Goal: Transaction & Acquisition: Purchase product/service

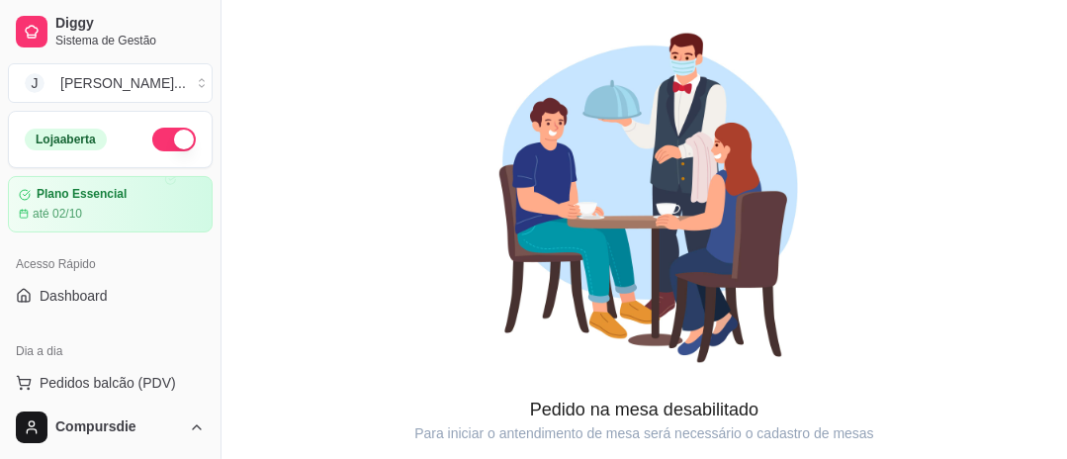
click at [115, 444] on span "Lista de Pedidos" at bounding box center [91, 454] width 103 height 20
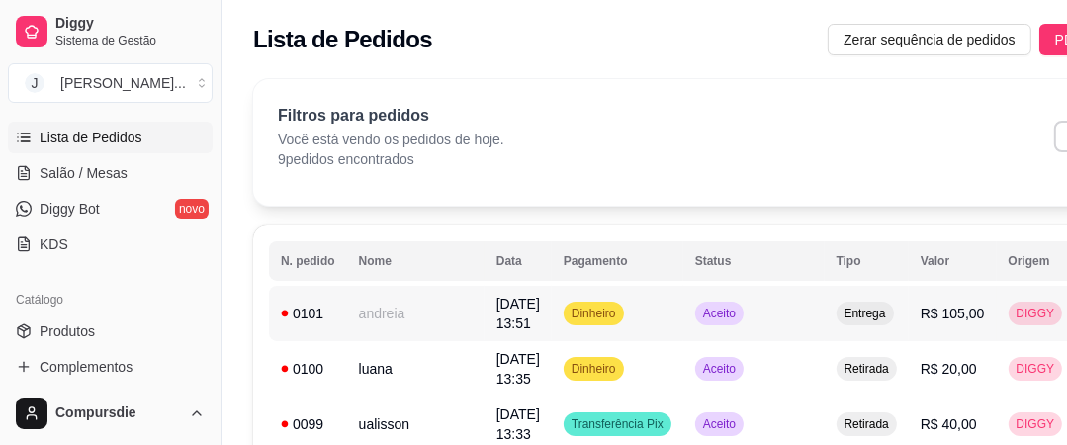
click at [364, 304] on td "andreia" at bounding box center [415, 313] width 137 height 55
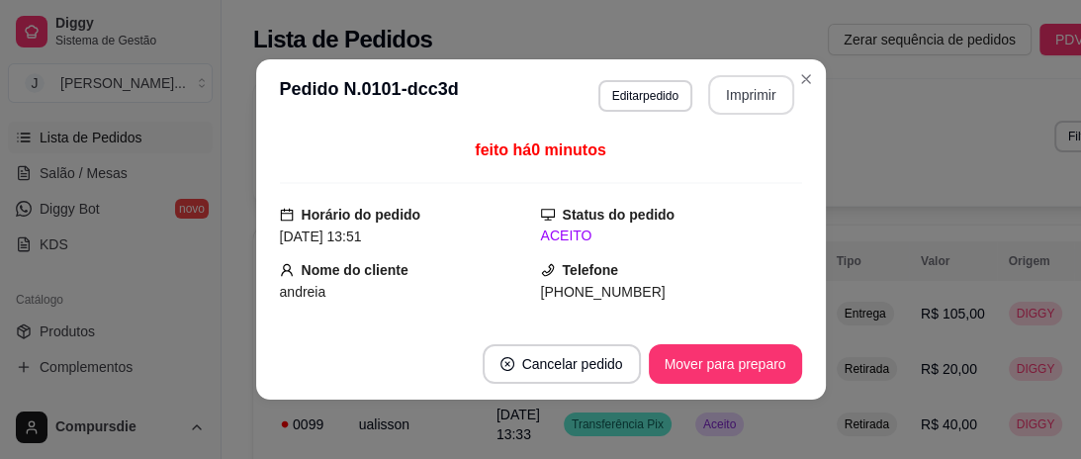
click at [735, 95] on button "Imprimir" at bounding box center [751, 95] width 86 height 40
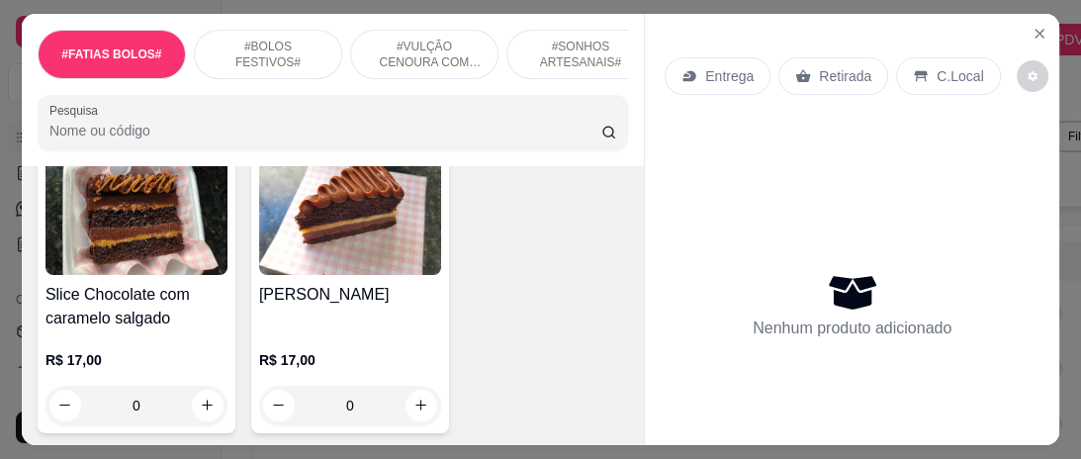
scroll to position [158, 0]
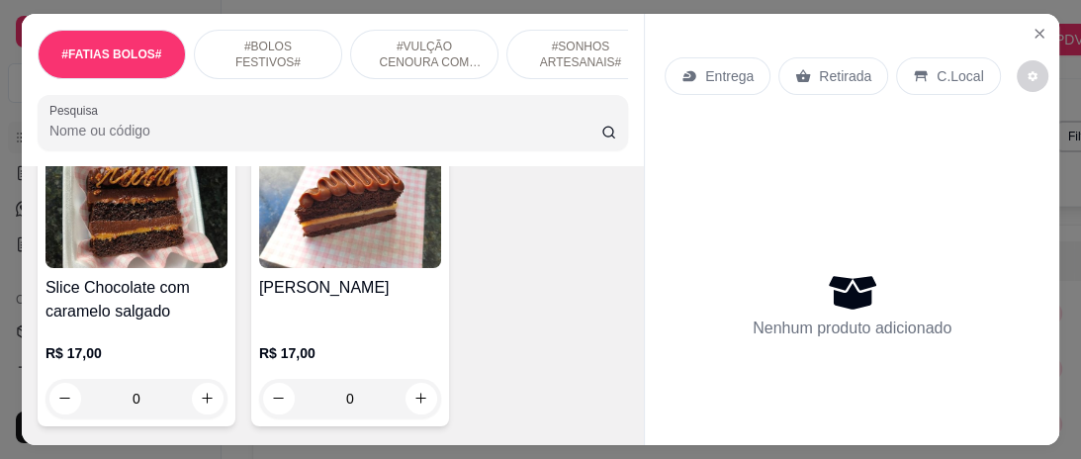
click at [160, 250] on img at bounding box center [136, 206] width 182 height 124
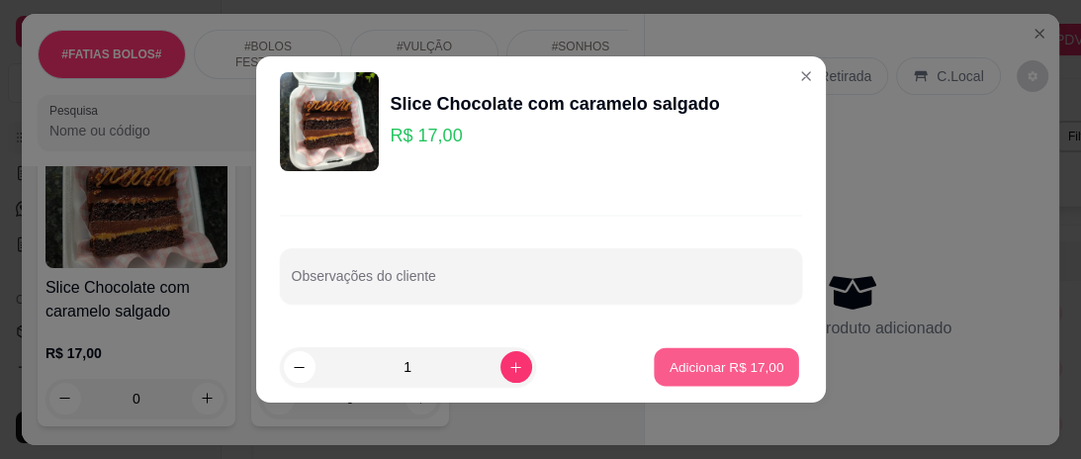
click at [724, 368] on p "Adicionar R$ 17,00" at bounding box center [726, 366] width 115 height 19
type input "1"
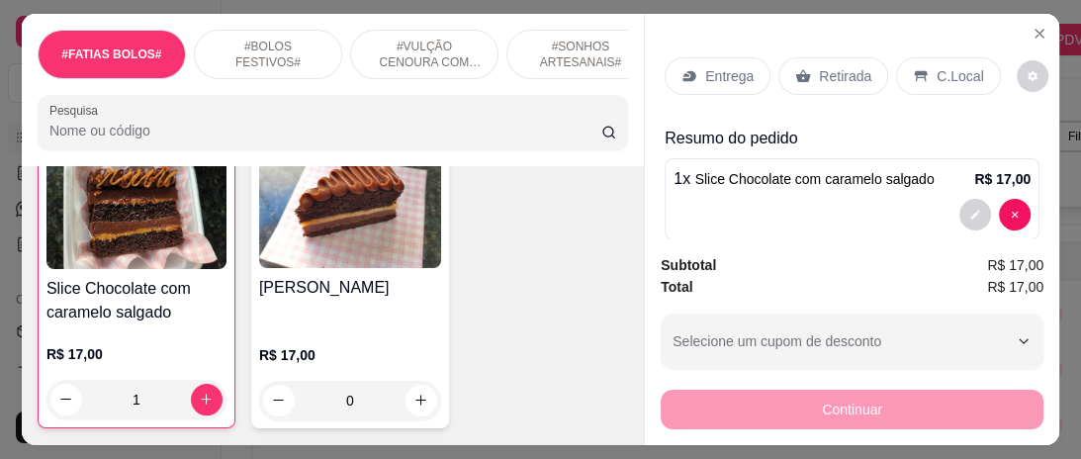
click at [732, 82] on div "Entrega" at bounding box center [717, 76] width 106 height 38
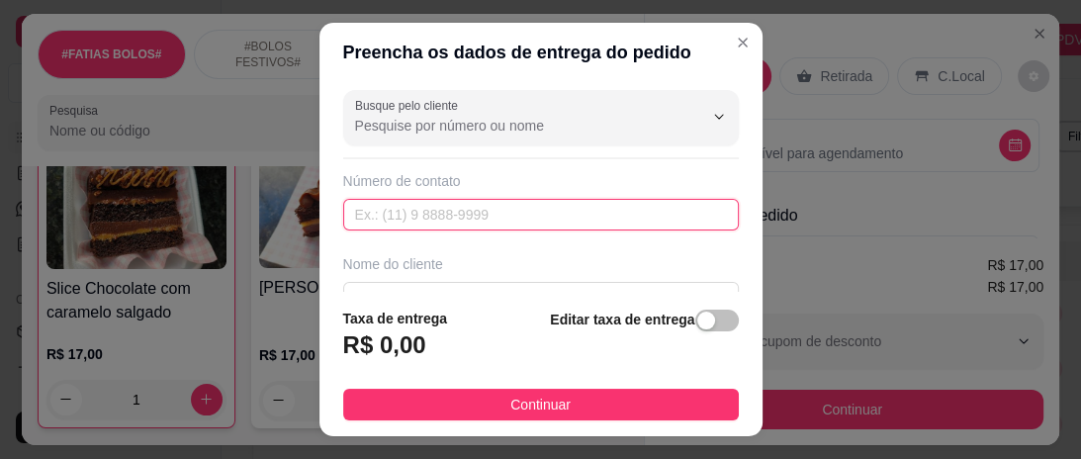
click at [464, 215] on input "text" at bounding box center [540, 215] width 395 height 32
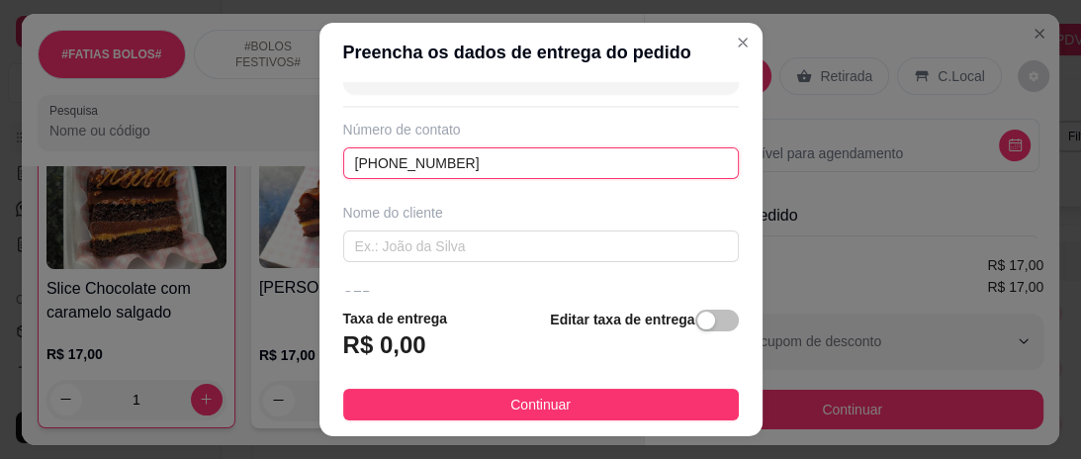
scroll to position [79, 0]
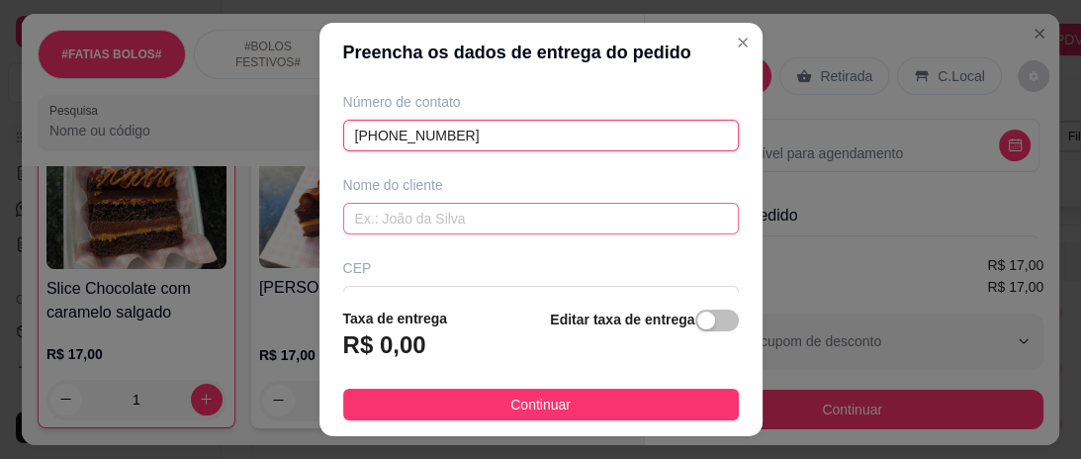
type input "[PHONE_NUMBER]"
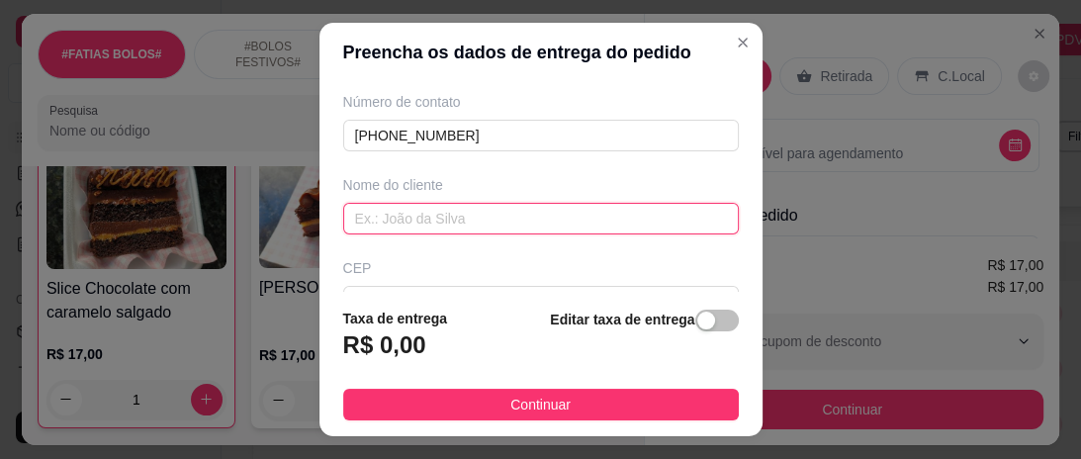
click at [407, 206] on input "text" at bounding box center [540, 219] width 395 height 32
type input "janaina"
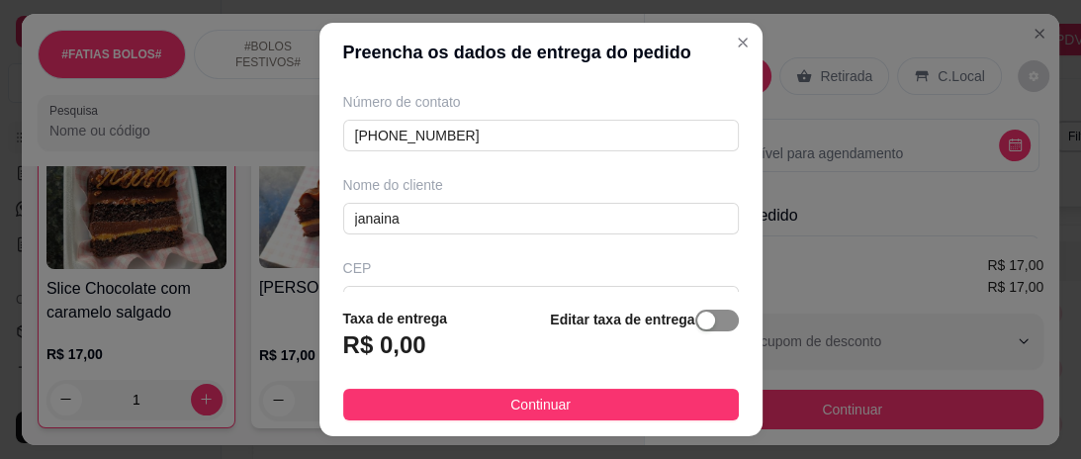
click at [697, 326] on div "button" at bounding box center [706, 320] width 18 height 18
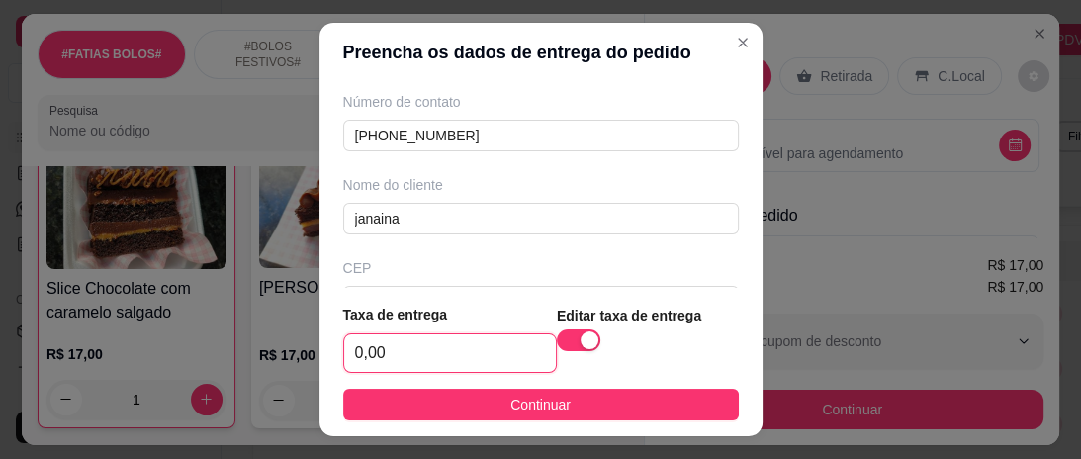
drag, startPoint x: 464, startPoint y: 358, endPoint x: 244, endPoint y: 366, distance: 219.6
click at [261, 364] on div "Preencha os dados de entrega do pedido Busque pelo cliente Número de contato [P…" at bounding box center [540, 229] width 1081 height 459
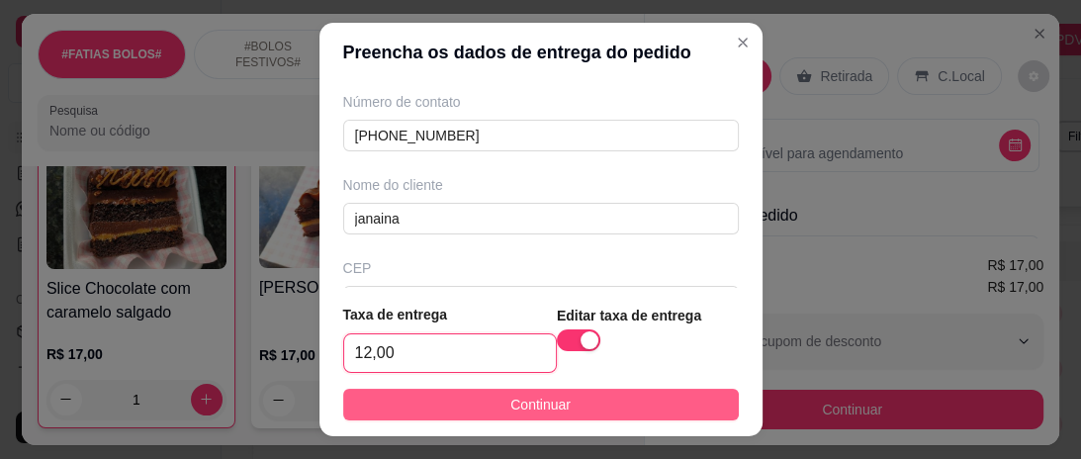
type input "12,00"
click at [388, 415] on button "Continuar" at bounding box center [540, 405] width 395 height 32
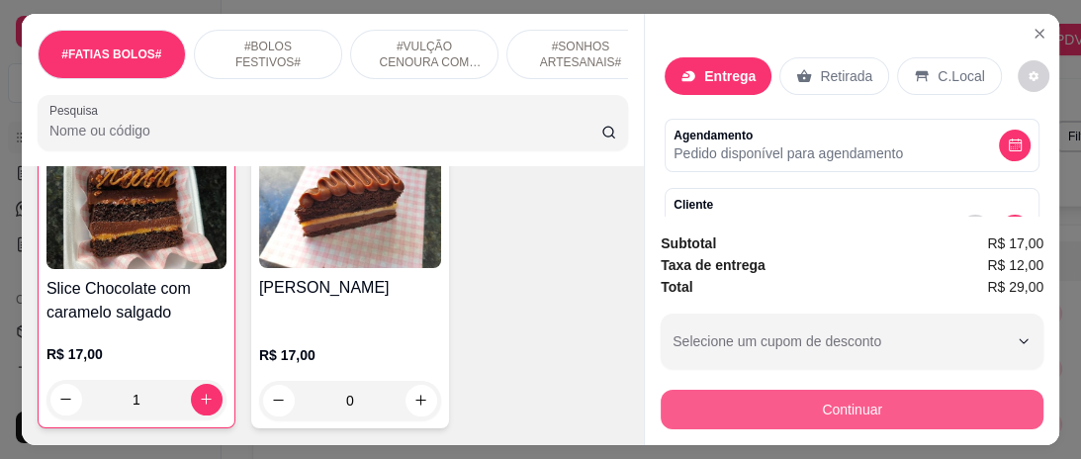
click at [711, 396] on button "Continuar" at bounding box center [851, 409] width 383 height 40
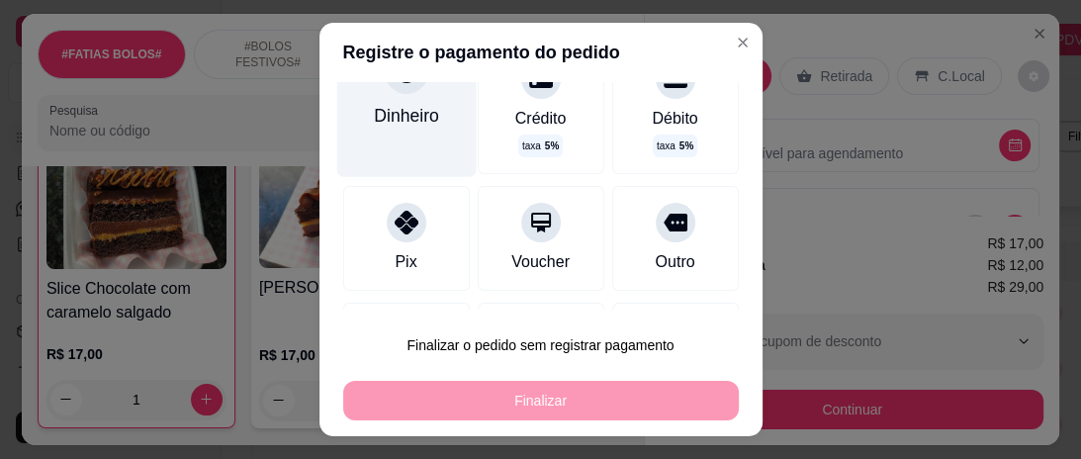
click at [394, 255] on div "Pix" at bounding box center [405, 262] width 22 height 24
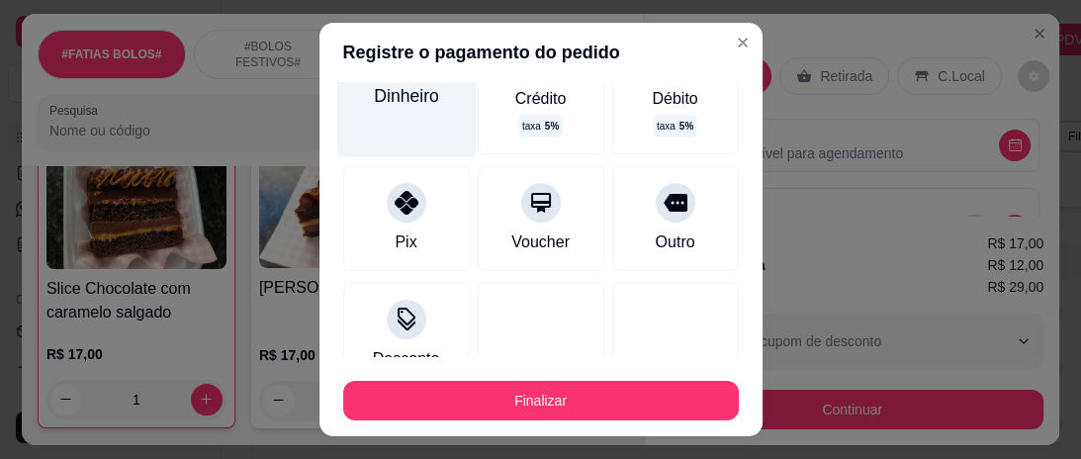
type input "R$ 0,00"
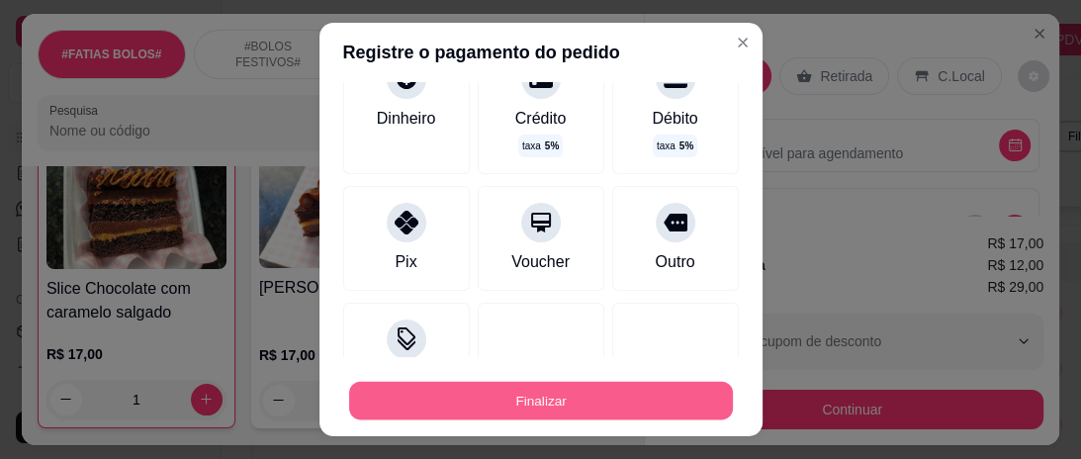
click at [482, 390] on button "Finalizar" at bounding box center [541, 400] width 384 height 39
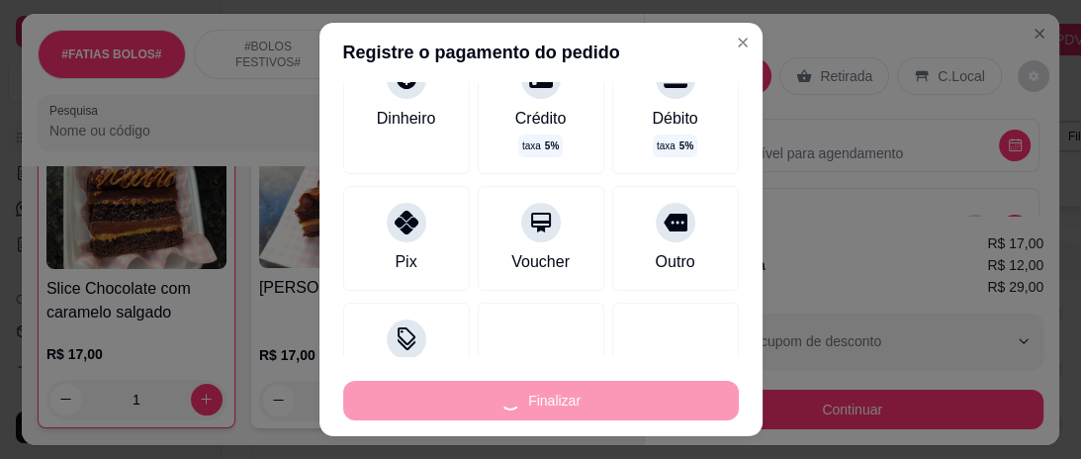
type input "0"
type input "-R$ 29,00"
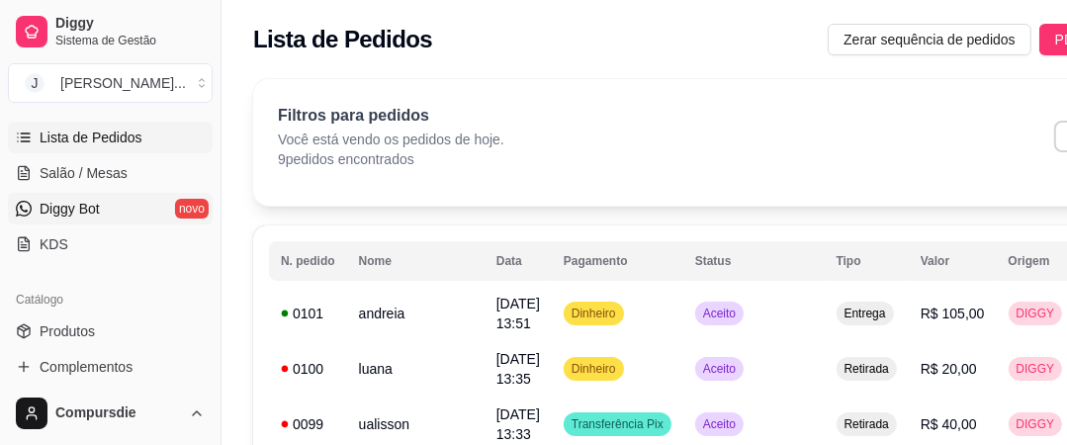
click at [92, 203] on span "Diggy Bot" at bounding box center [70, 209] width 60 height 20
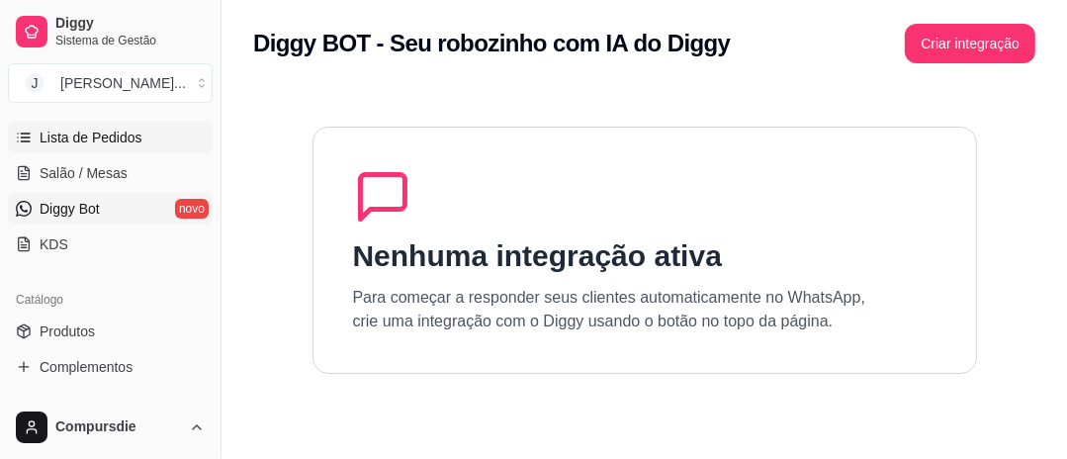
click at [106, 135] on span "Lista de Pedidos" at bounding box center [91, 138] width 103 height 20
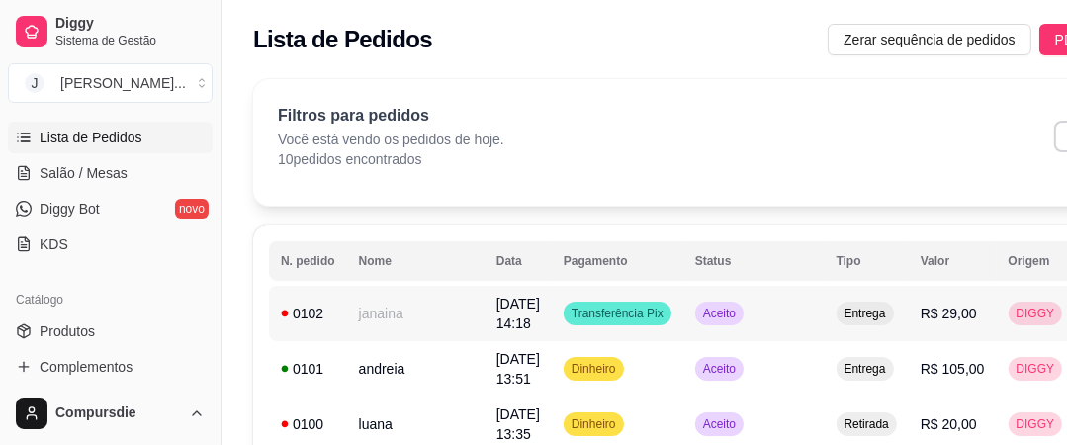
click at [366, 312] on td "janaina" at bounding box center [415, 313] width 137 height 55
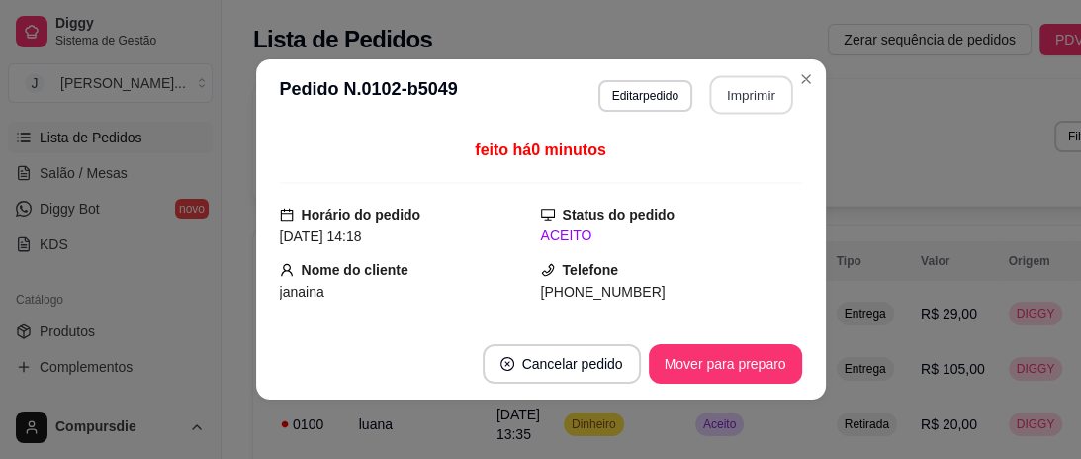
click at [732, 106] on button "Imprimir" at bounding box center [750, 95] width 83 height 39
